Goal: Task Accomplishment & Management: Manage account settings

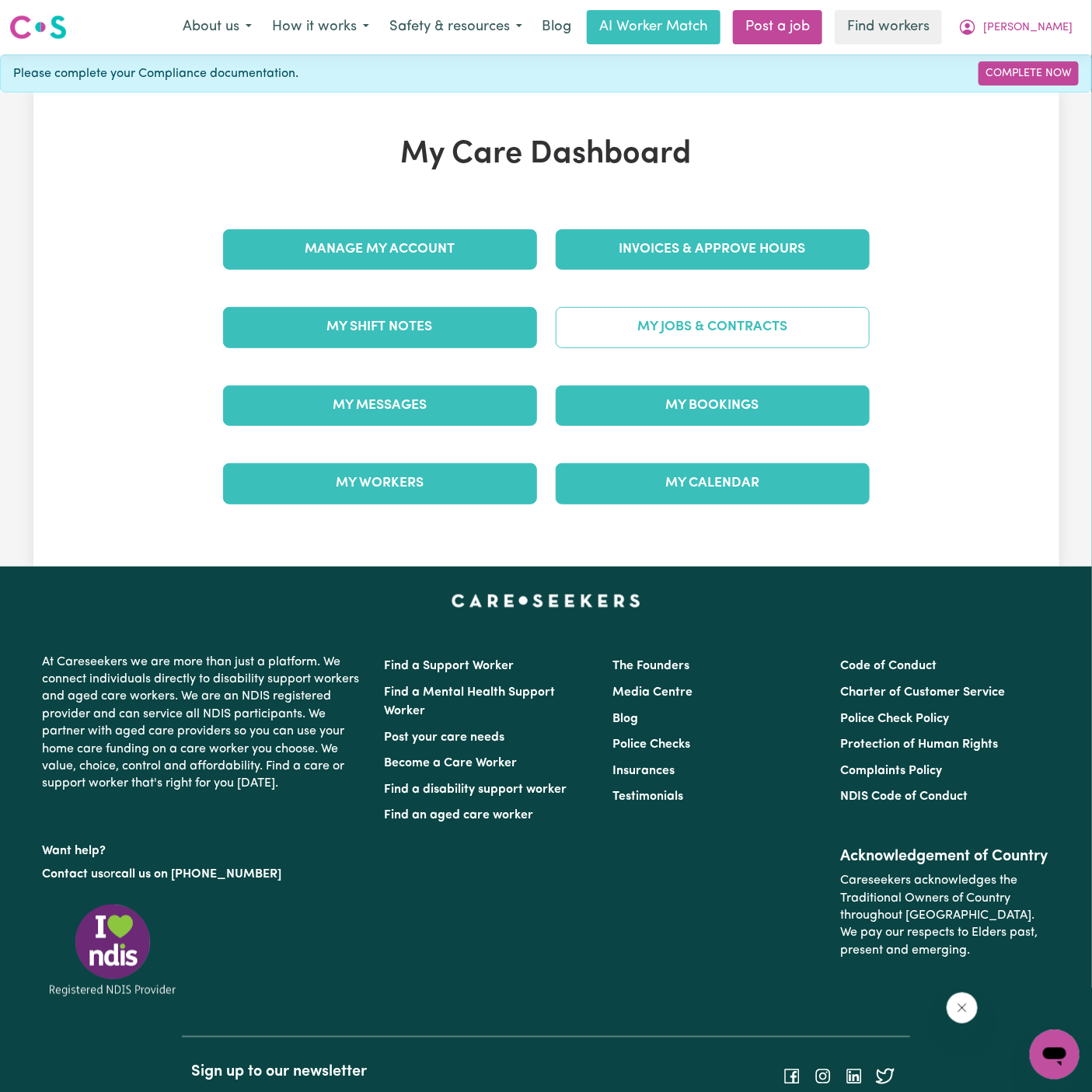
click at [779, 323] on link "My Jobs & Contracts" at bounding box center [712, 327] width 314 height 40
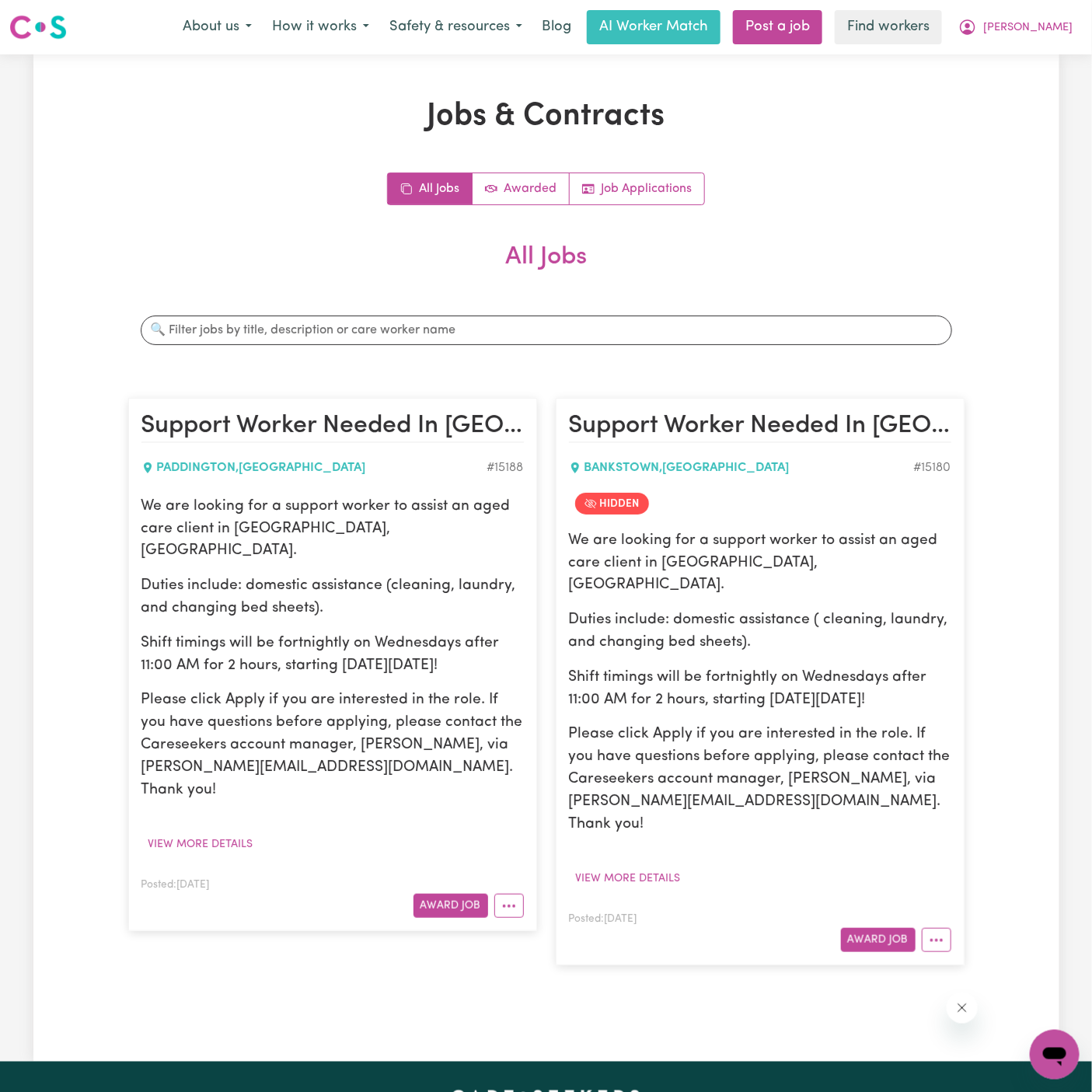
click at [308, 633] on p "Shift timings will be fortnightly on Wednesdays after 11:00 AM for 2 hours, sta…" at bounding box center [333, 655] width 383 height 45
click at [510, 898] on icon "More options" at bounding box center [509, 906] width 16 height 16
click at [562, 926] on link "Hide Job" at bounding box center [555, 942] width 123 height 31
click at [228, 832] on button "View more details" at bounding box center [200, 844] width 119 height 25
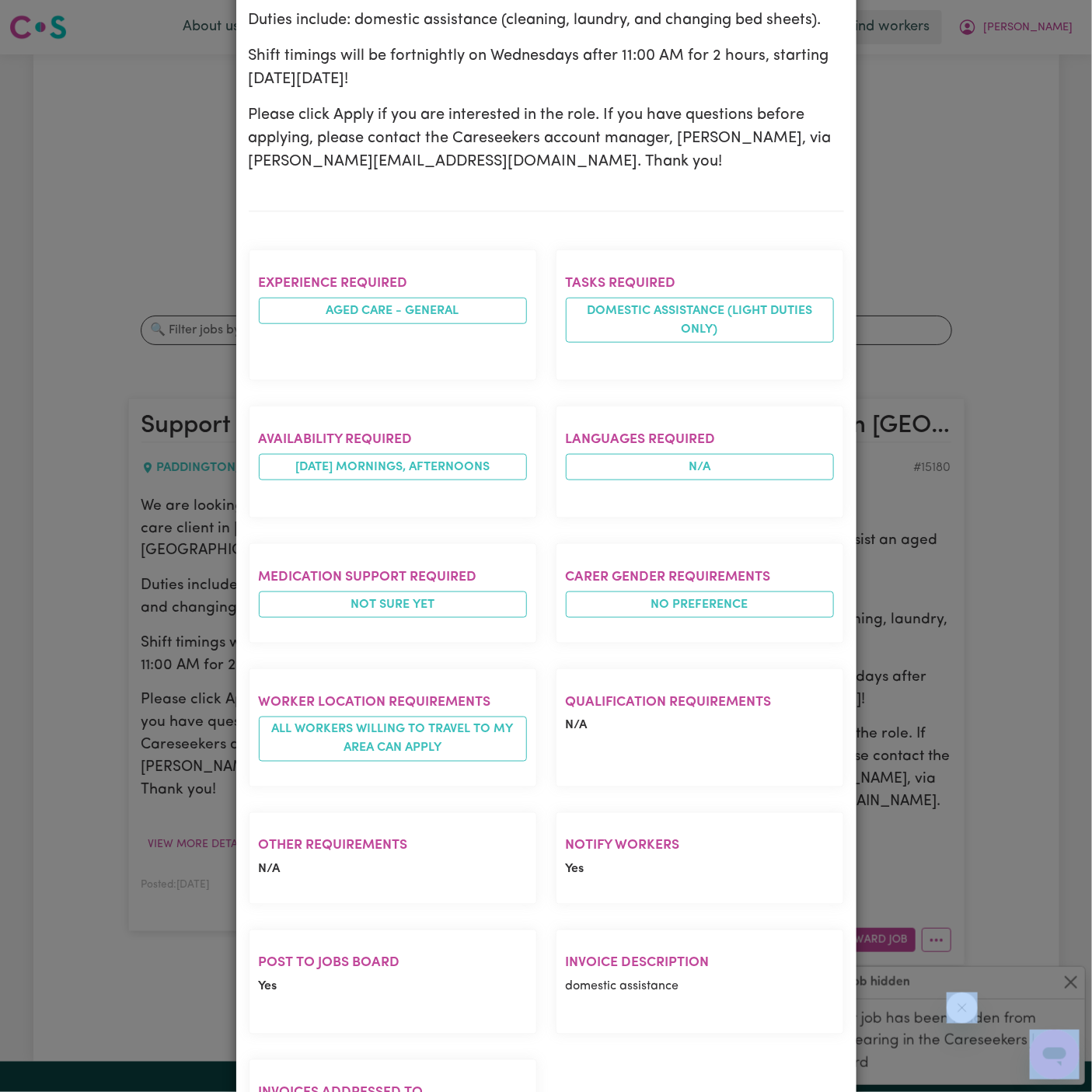
scroll to position [476, 0]
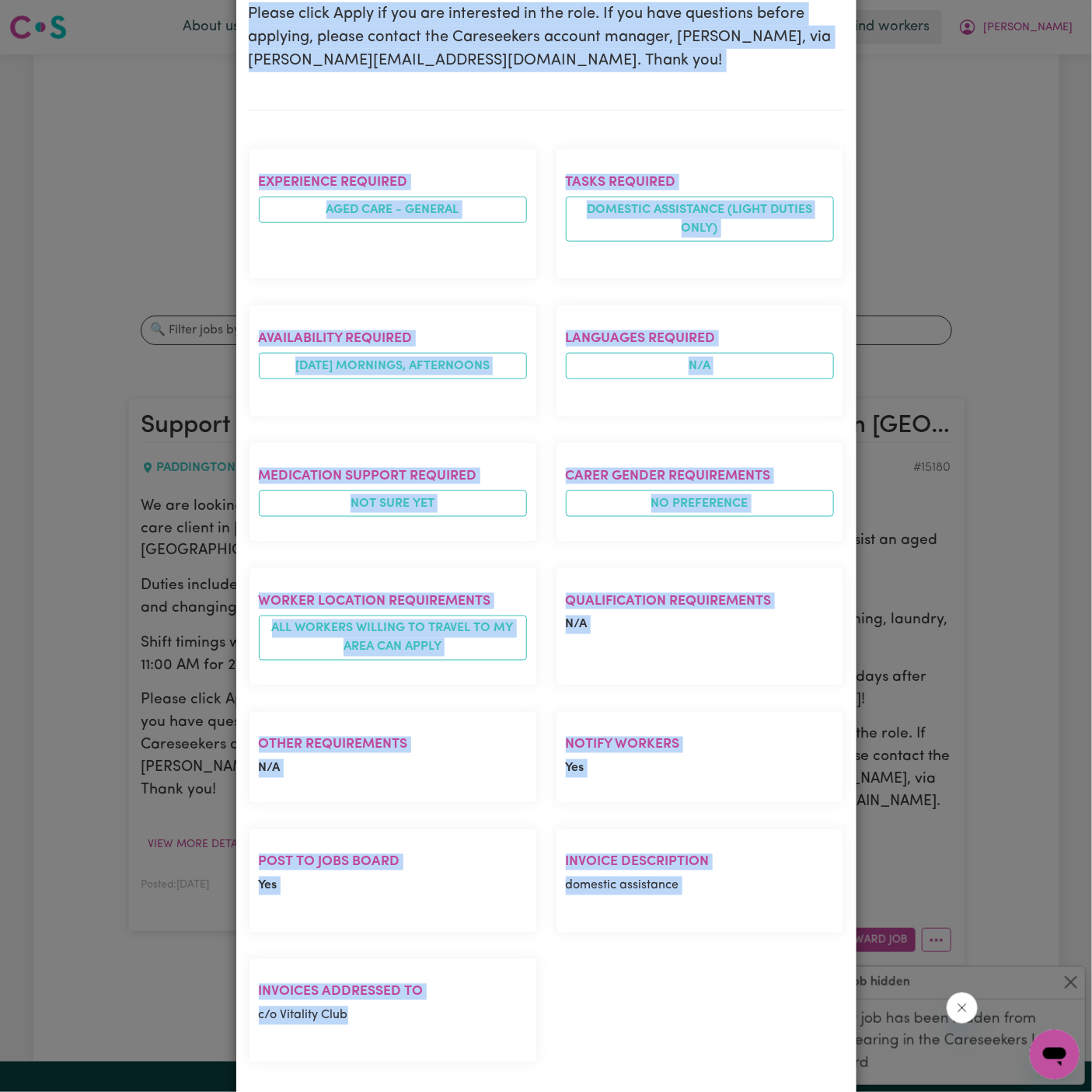
drag, startPoint x: 248, startPoint y: 114, endPoint x: 496, endPoint y: 1004, distance: 923.9
click at [496, 1004] on div "Support Worker Needed In Paddington, NSW PADDINGTON , New South Wales Posted by…" at bounding box center [546, 356] width 596 height 1486
copy div "Support Worker Needed In Paddington, NSW PADDINGTON , New South Wales Posted by…"
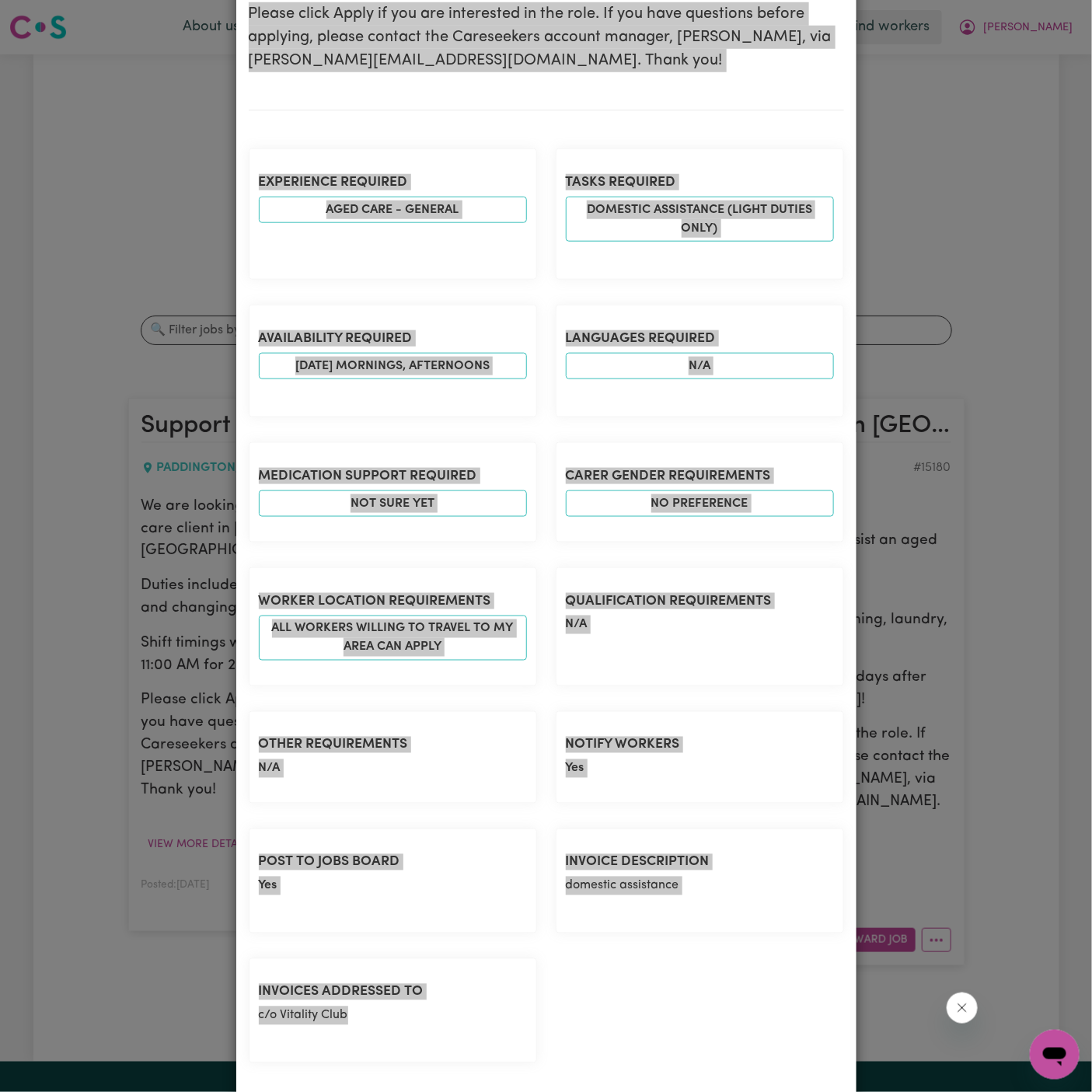
scroll to position [0, 0]
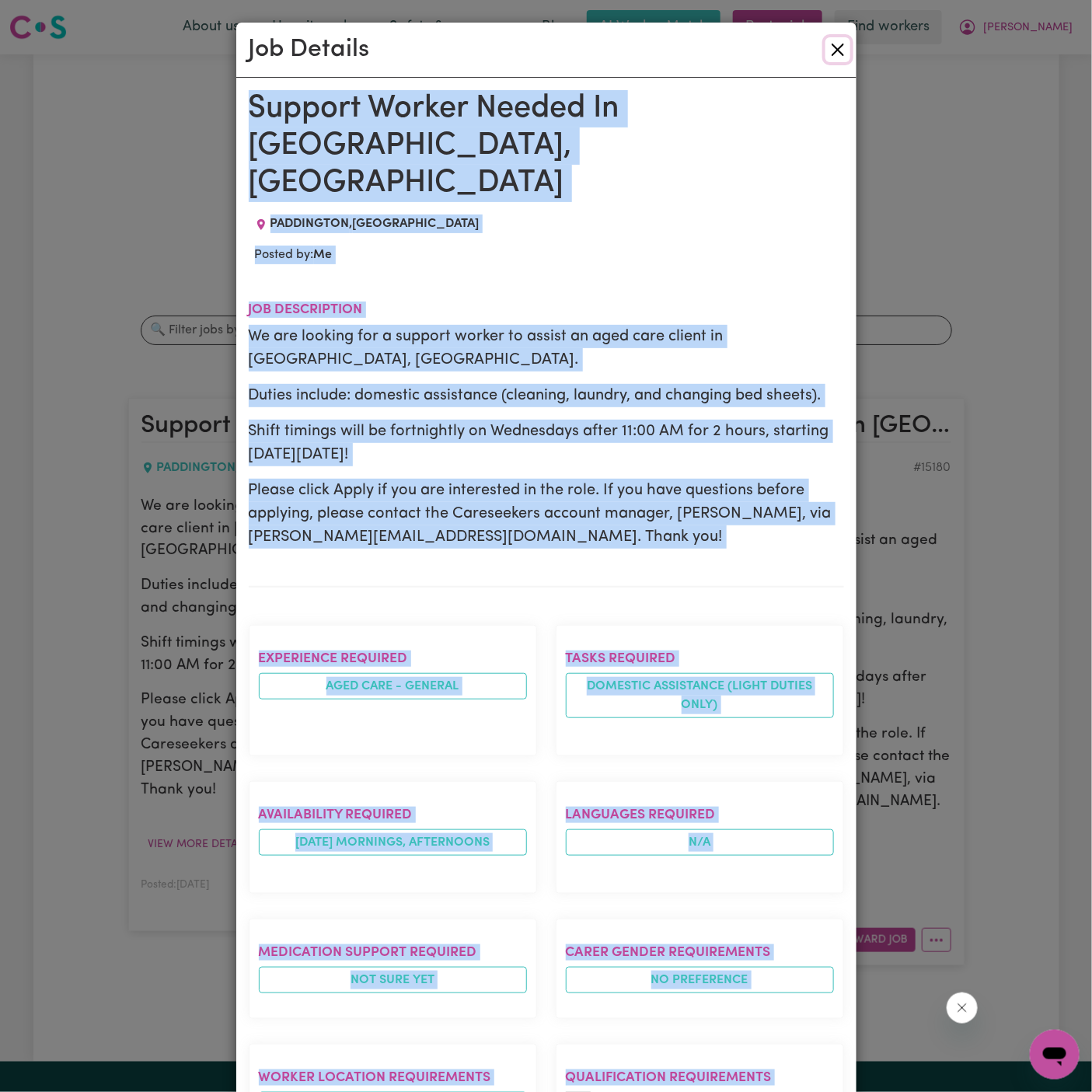
click at [833, 47] on button "Close" at bounding box center [837, 49] width 25 height 25
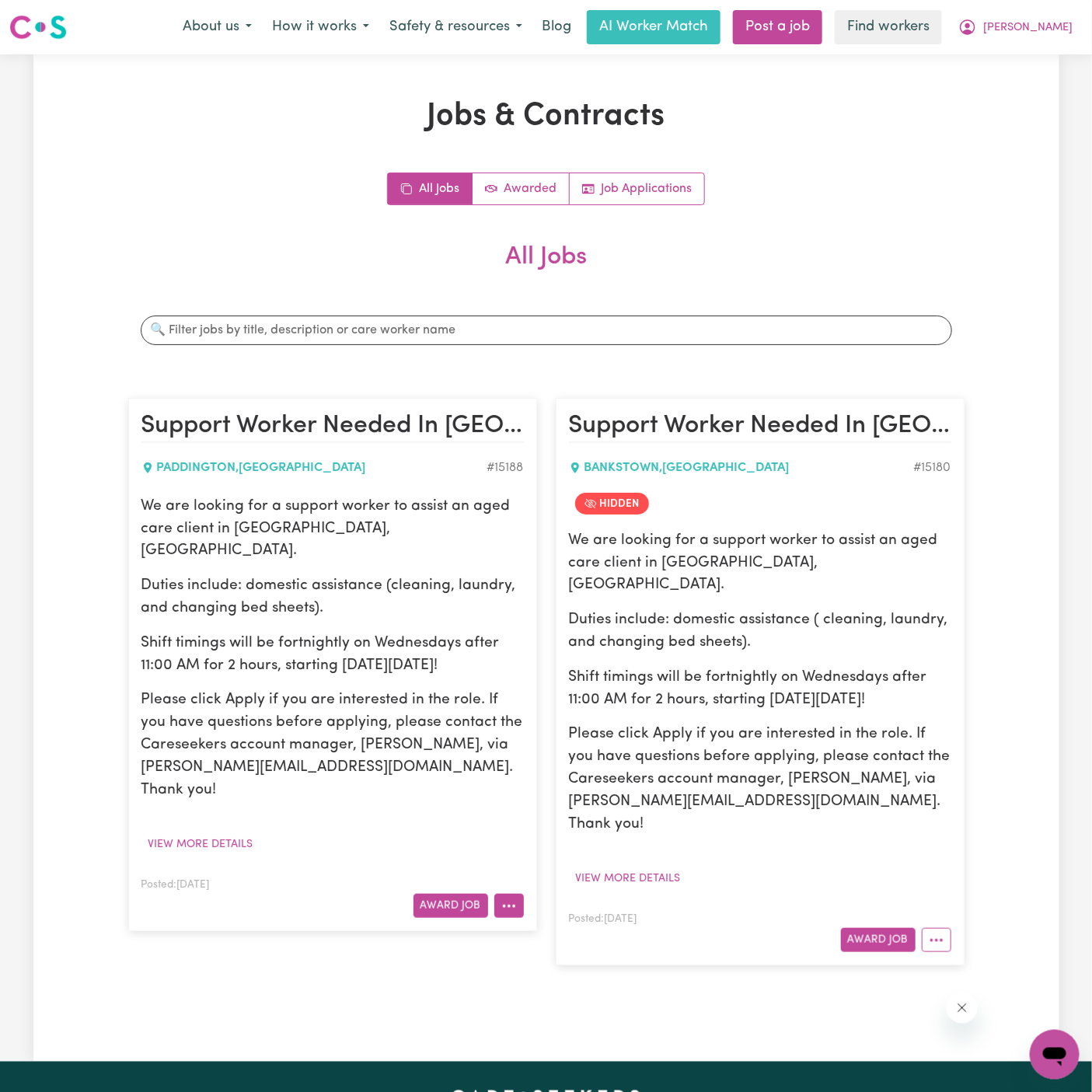
click at [512, 894] on button "More options" at bounding box center [509, 906] width 29 height 25
click at [573, 926] on link "Hide Job" at bounding box center [555, 942] width 123 height 31
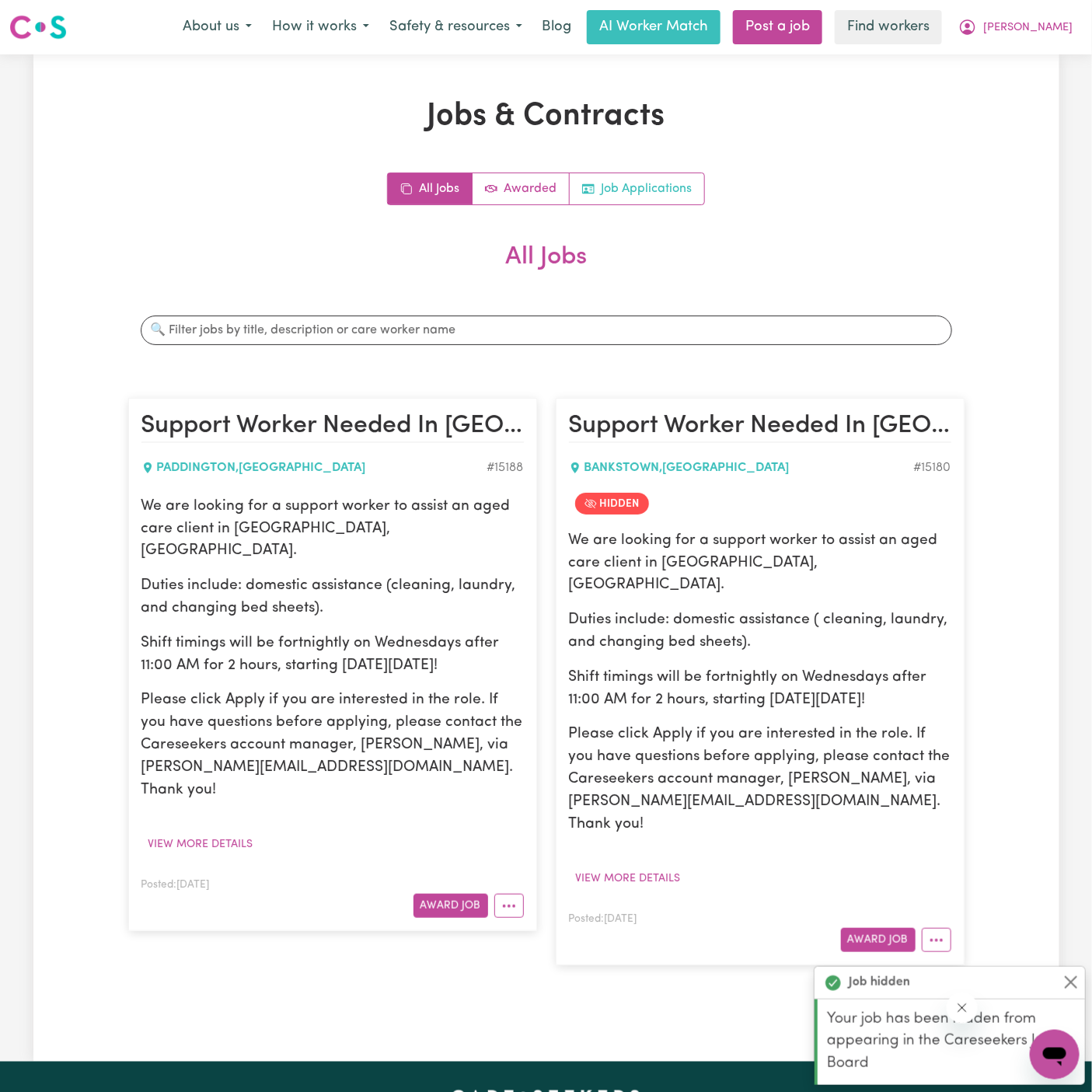
click at [632, 185] on link "Job Applications" at bounding box center [636, 189] width 134 height 31
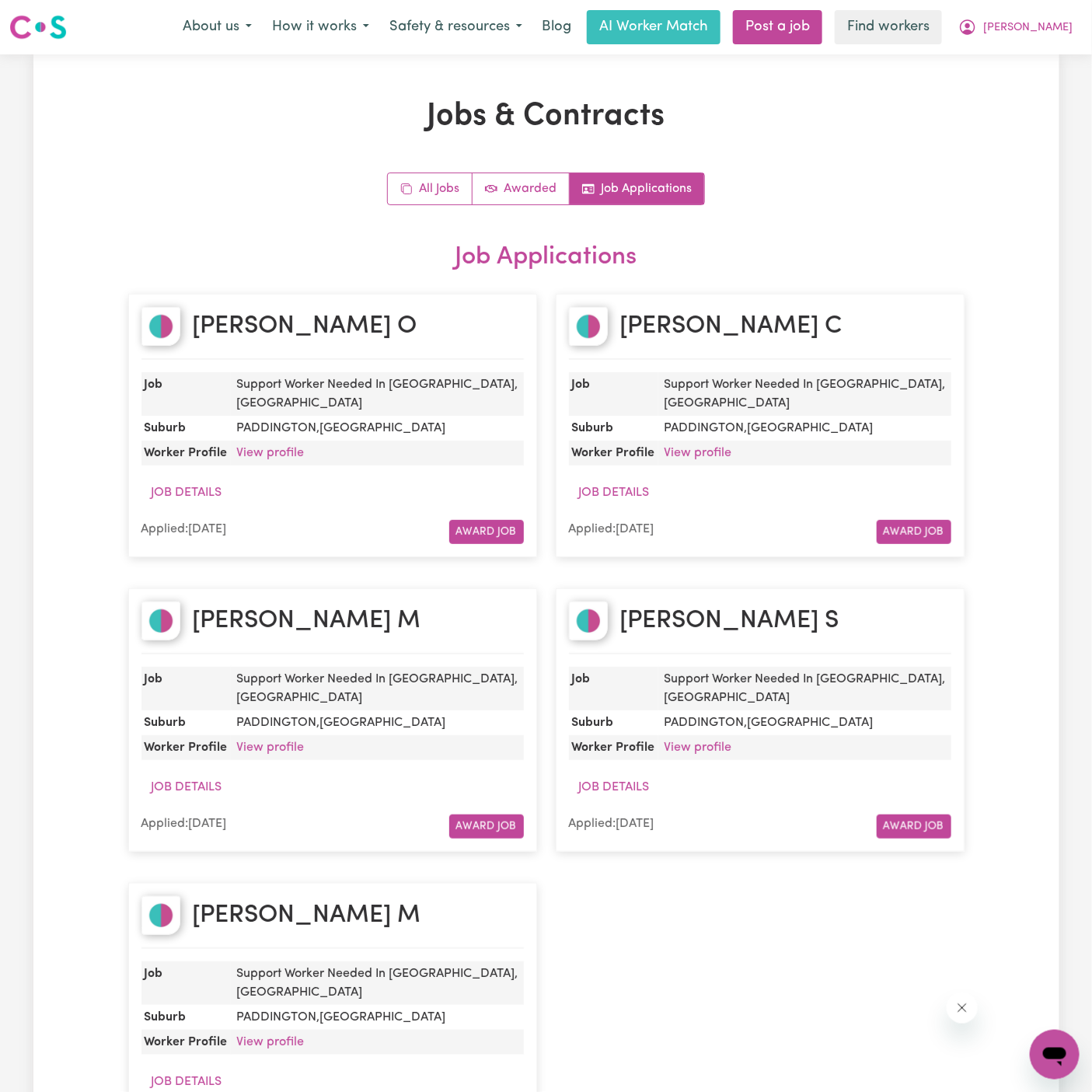
click at [339, 441] on dd "View profile" at bounding box center [377, 452] width 293 height 25
click at [1076, 28] on button "John" at bounding box center [1014, 26] width 134 height 32
click at [1059, 49] on link "My Dashboard" at bounding box center [1019, 61] width 123 height 29
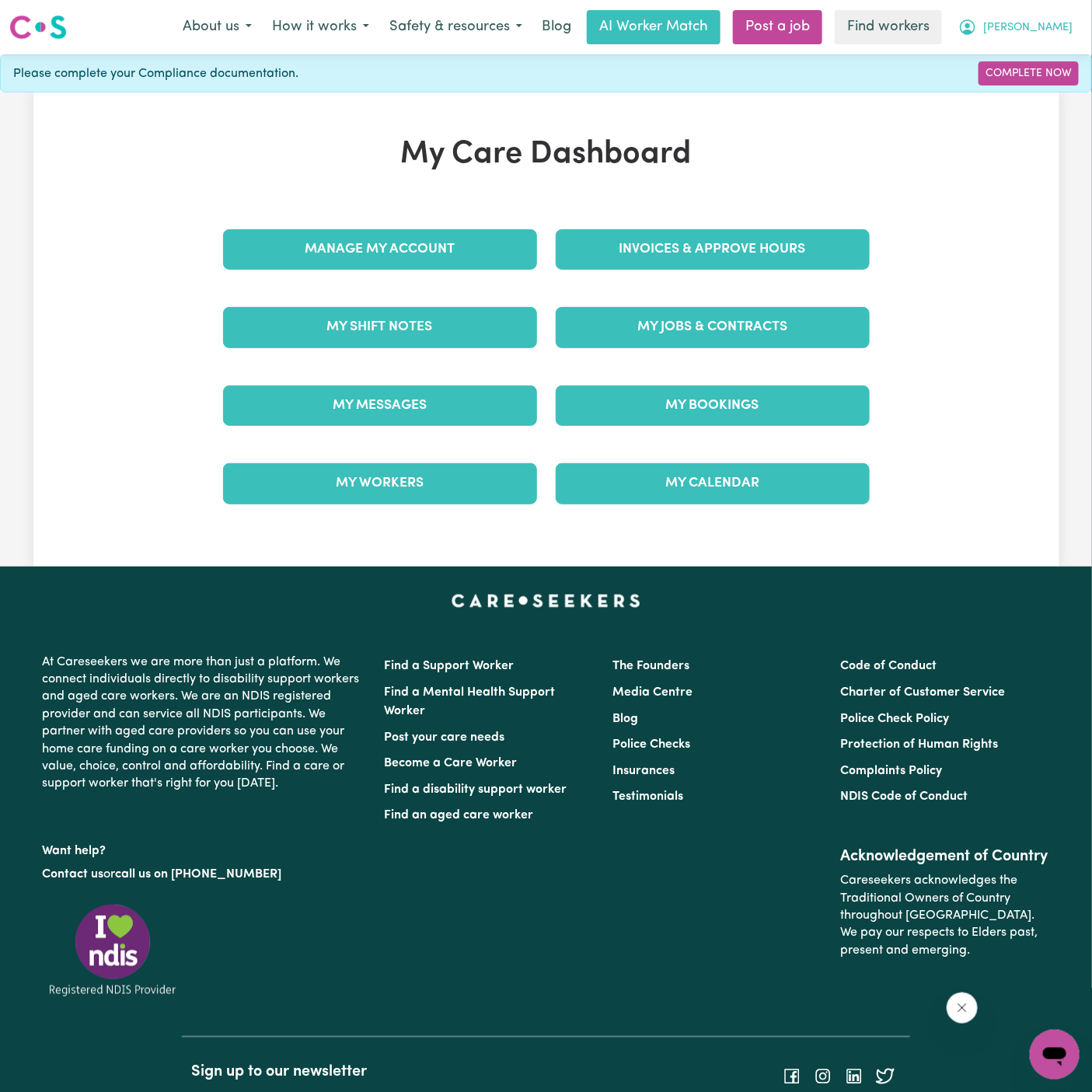
click at [1057, 31] on span "John" at bounding box center [1027, 27] width 89 height 17
click at [1012, 87] on link "Logout" at bounding box center [1019, 89] width 123 height 29
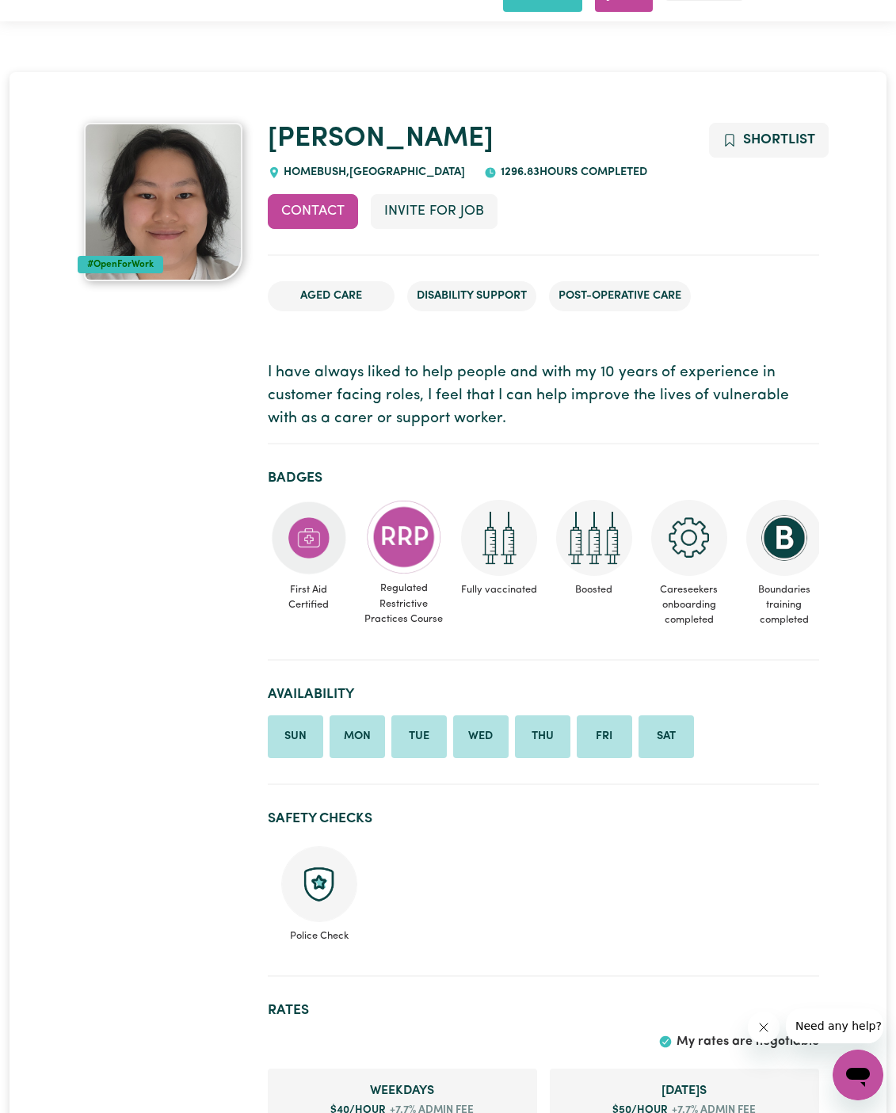
scroll to position [71, 0]
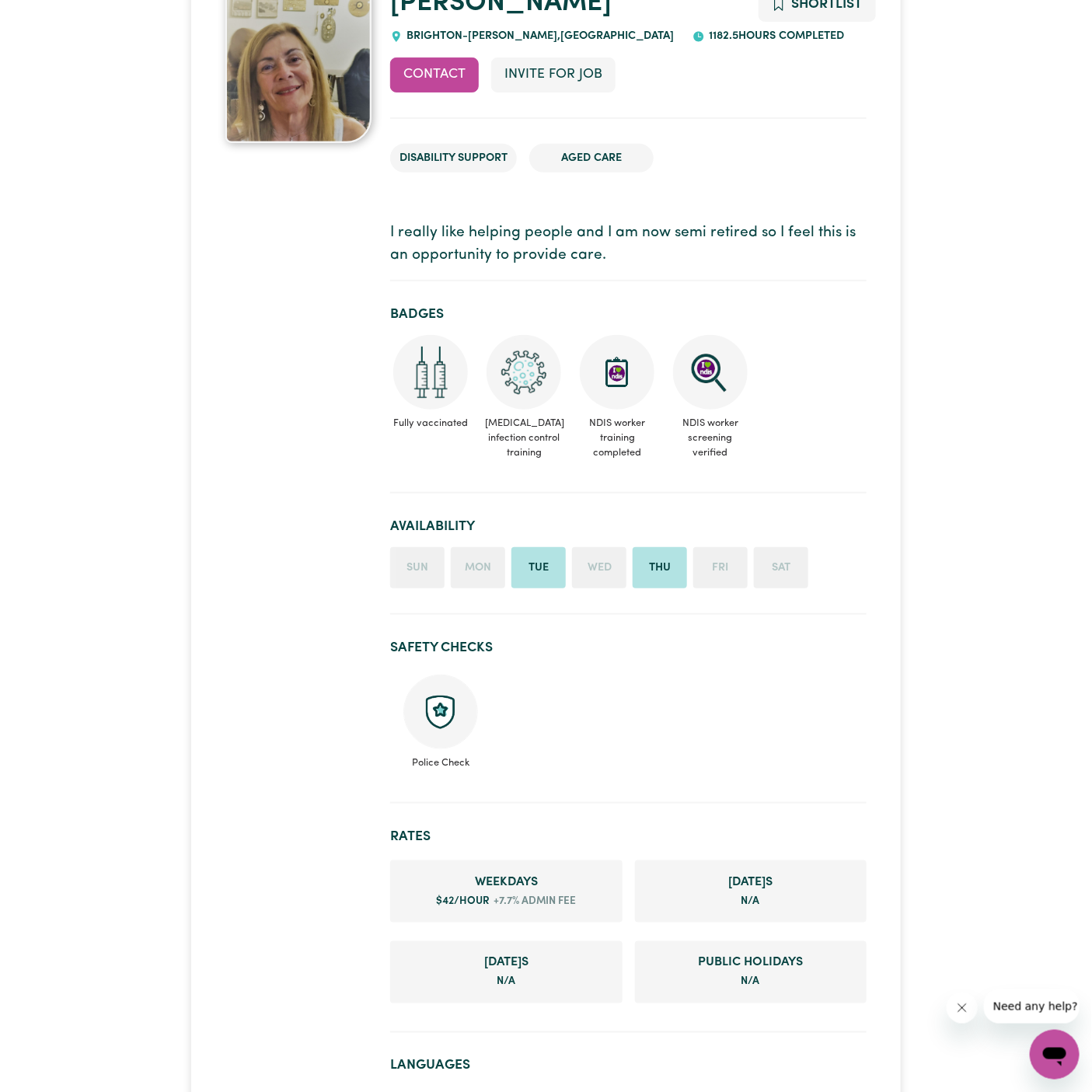
scroll to position [91, 0]
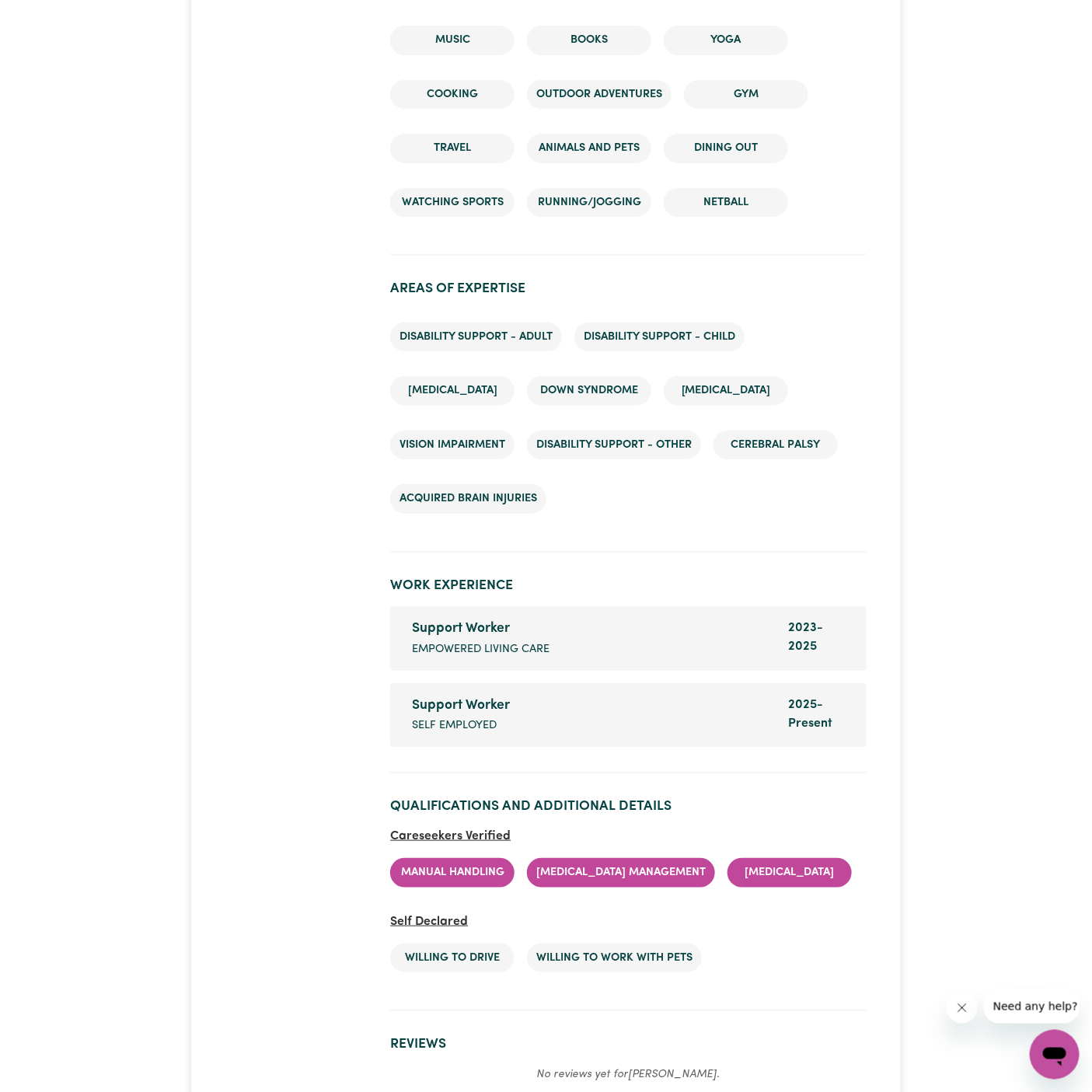
scroll to position [2140, 0]
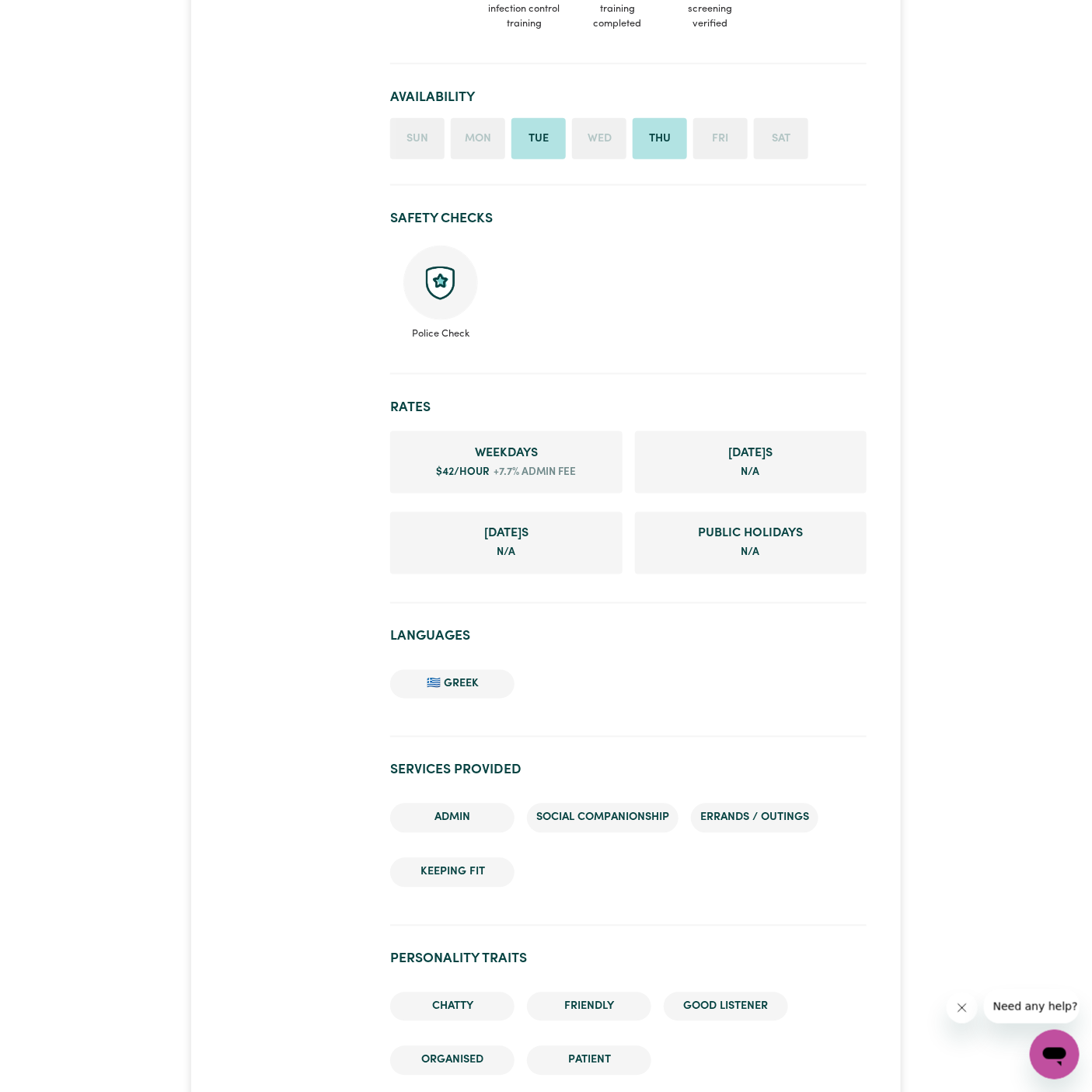
scroll to position [657, 0]
